Goal: Transaction & Acquisition: Subscribe to service/newsletter

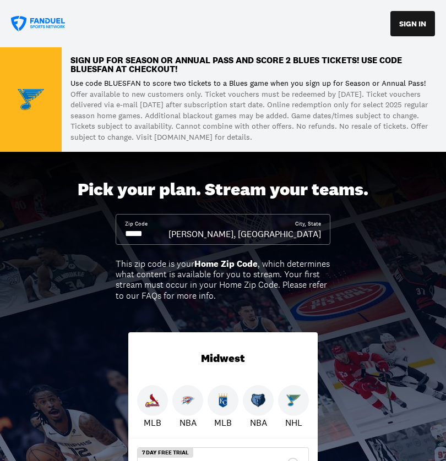
click at [168, 228] on input at bounding box center [146, 234] width 43 height 12
click at [168, 231] on input at bounding box center [146, 234] width 43 height 12
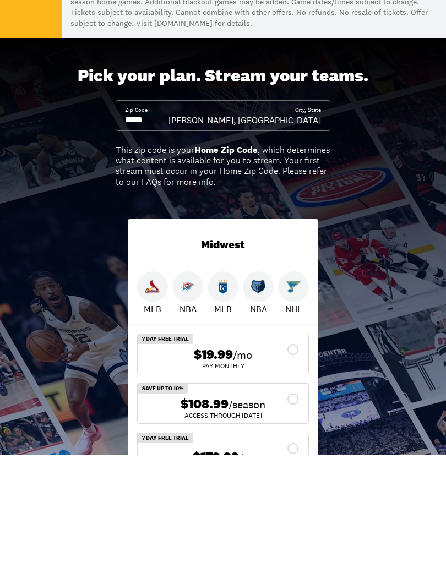
scroll to position [30, 0]
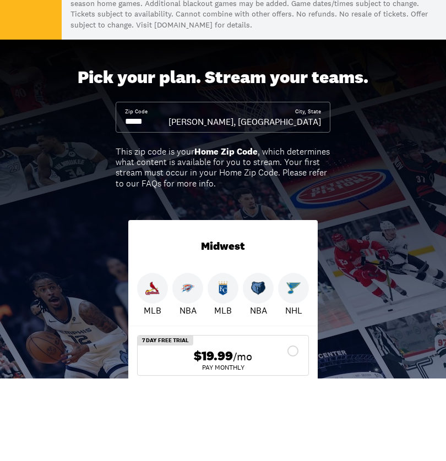
click at [168, 198] on input at bounding box center [146, 204] width 43 height 12
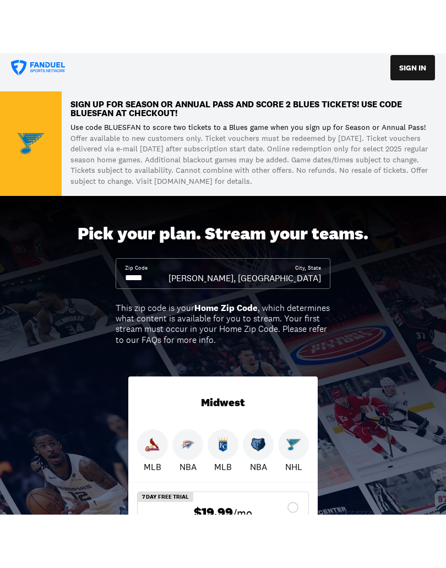
scroll to position [0, 0]
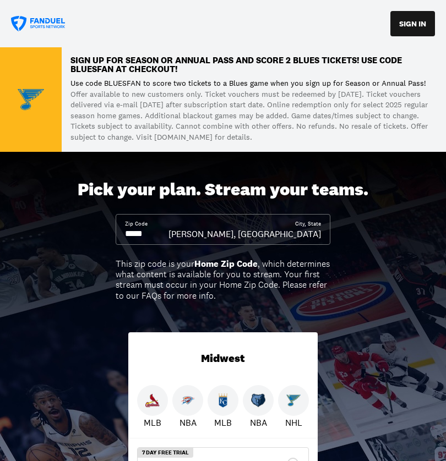
click at [297, 228] on div "[PERSON_NAME], [GEOGRAPHIC_DATA]" at bounding box center [244, 234] width 152 height 12
click at [220, 217] on div "Zip Code City, [GEOGRAPHIC_DATA][PERSON_NAME], [GEOGRAPHIC_DATA]" at bounding box center [223, 229] width 215 height 31
click at [229, 266] on b "Home Zip Code" at bounding box center [225, 264] width 63 height 12
click at [168, 234] on input at bounding box center [146, 234] width 43 height 12
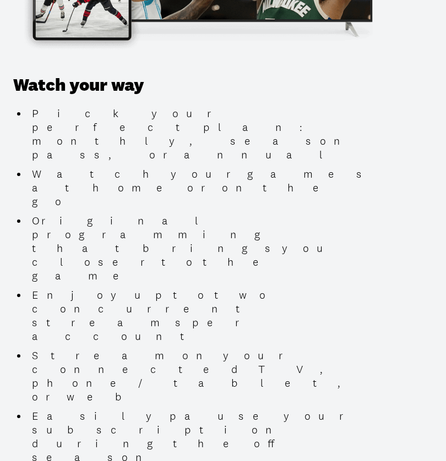
scroll to position [1582, 0]
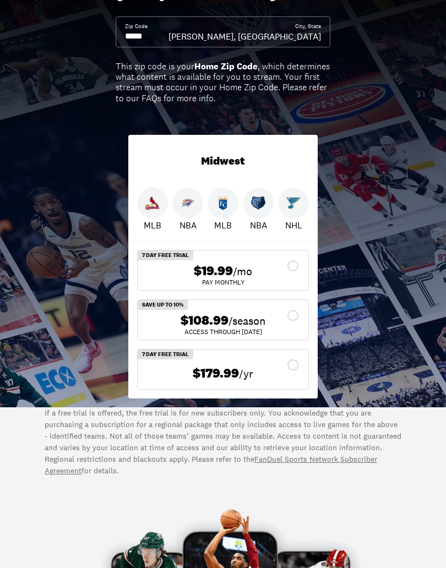
scroll to position [199, 0]
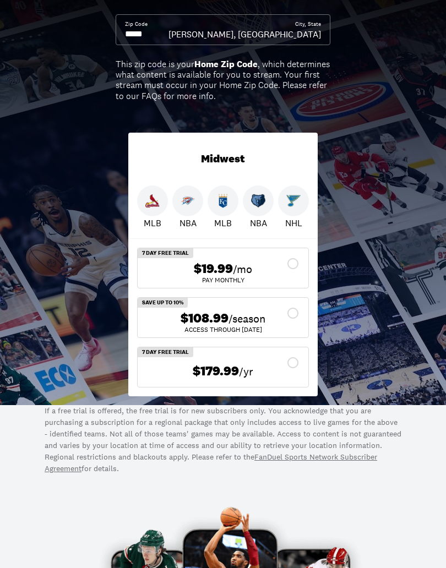
click at [289, 315] on div "$108.99 /season" at bounding box center [222, 319] width 153 height 16
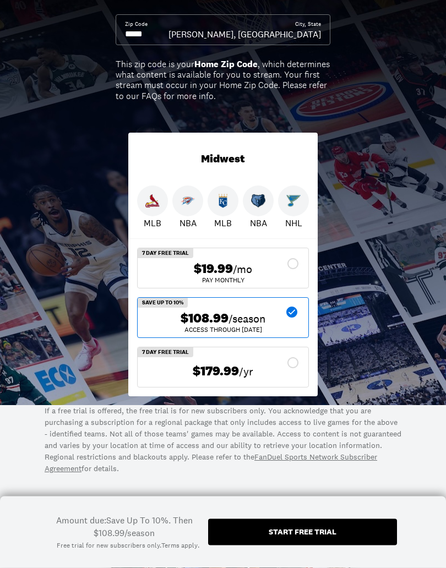
scroll to position [200, 0]
click at [294, 314] on div "$108.99 /season" at bounding box center [222, 318] width 153 height 16
click at [287, 307] on icon at bounding box center [292, 313] width 13 height 13
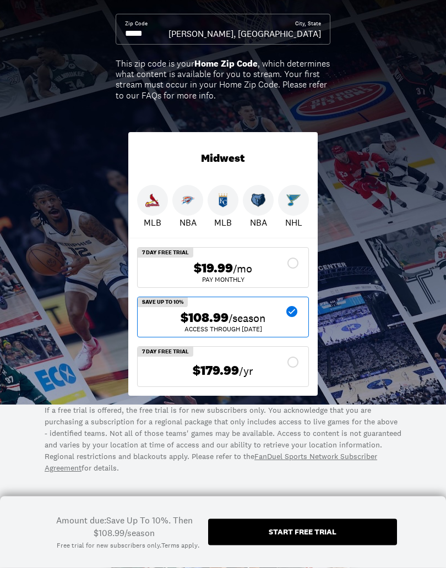
click at [288, 319] on div "$108.99 /season" at bounding box center [222, 318] width 153 height 16
click at [299, 310] on div "$108.99 /season" at bounding box center [222, 318] width 153 height 16
click at [69, 91] on div "Pick your plan. Stream your teams. Zip Code City, [GEOGRAPHIC_DATA][PERSON_NAME…" at bounding box center [223, 178] width 446 height 453
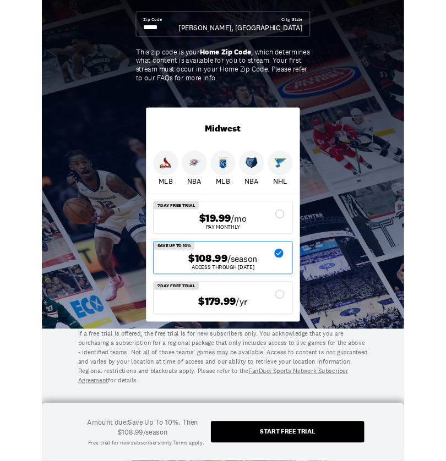
scroll to position [200, 0]
